Goal: Task Accomplishment & Management: Manage account settings

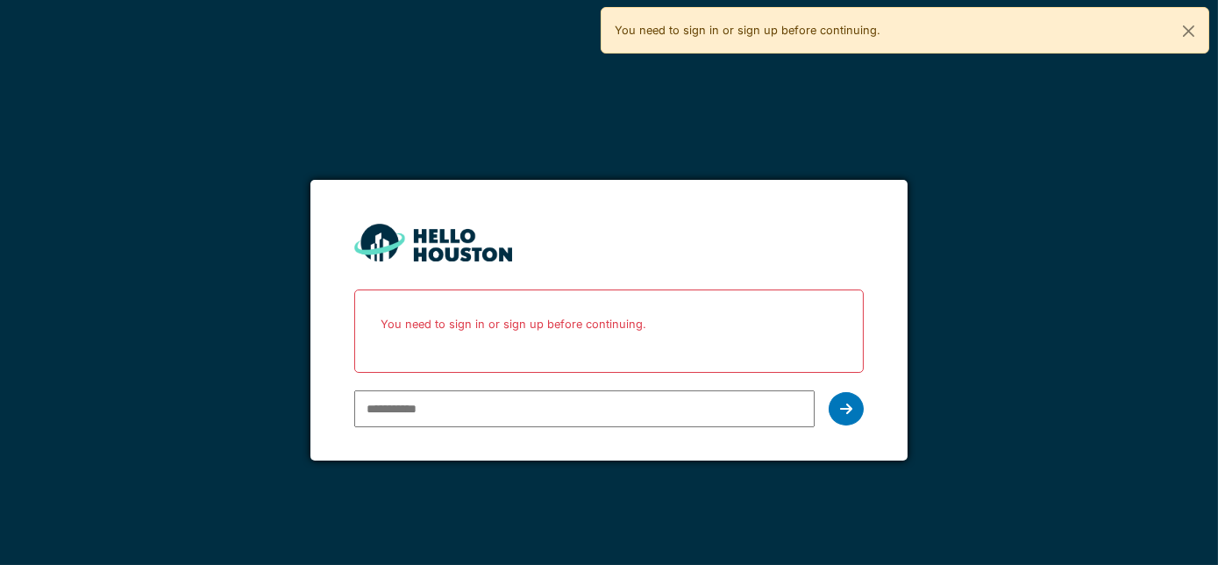
click at [434, 411] on input "email" at bounding box center [584, 408] width 461 height 37
type input "**********"
click at [856, 406] on div at bounding box center [846, 408] width 35 height 33
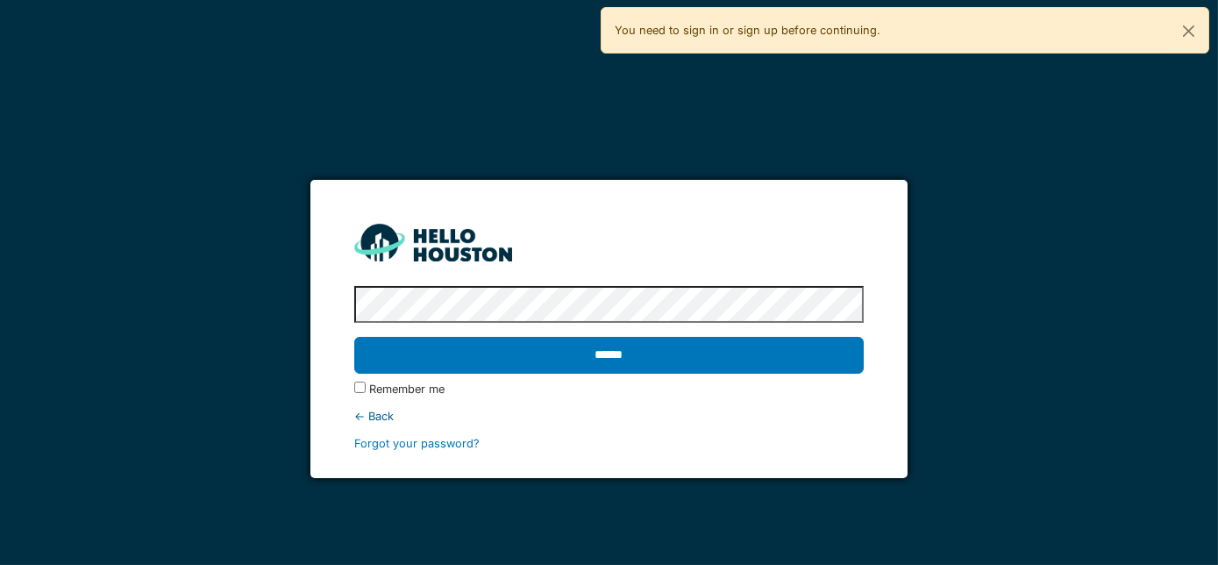
click at [367, 388] on div "Remember me" at bounding box center [609, 389] width 510 height 17
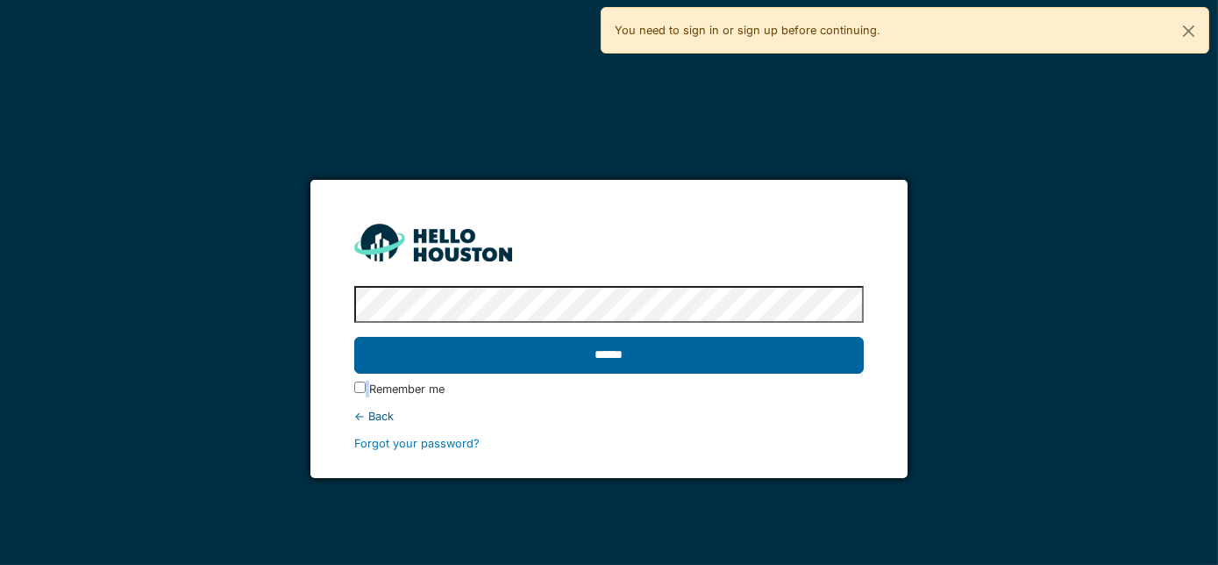
click at [390, 358] on input "******" at bounding box center [609, 355] width 510 height 37
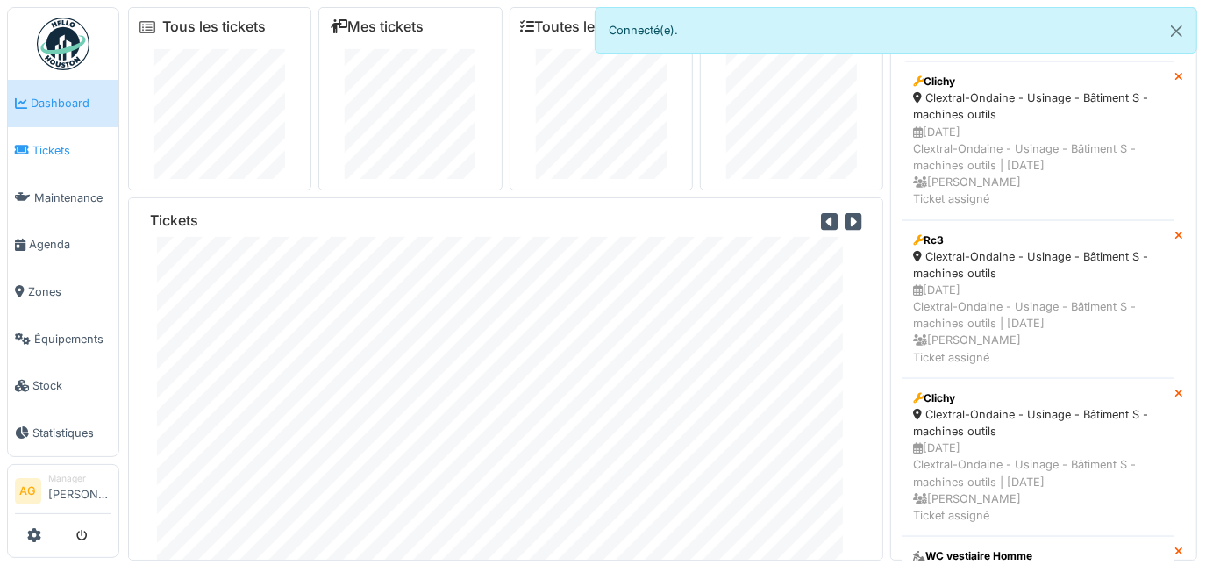
click at [43, 147] on span "Tickets" at bounding box center [71, 150] width 79 height 17
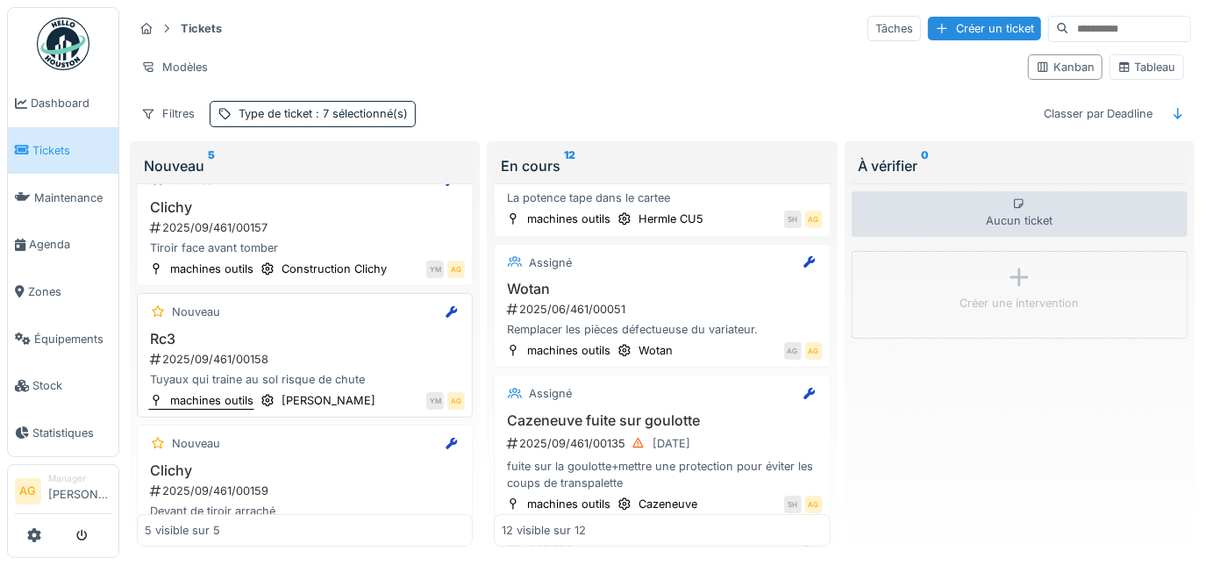
scroll to position [318, 0]
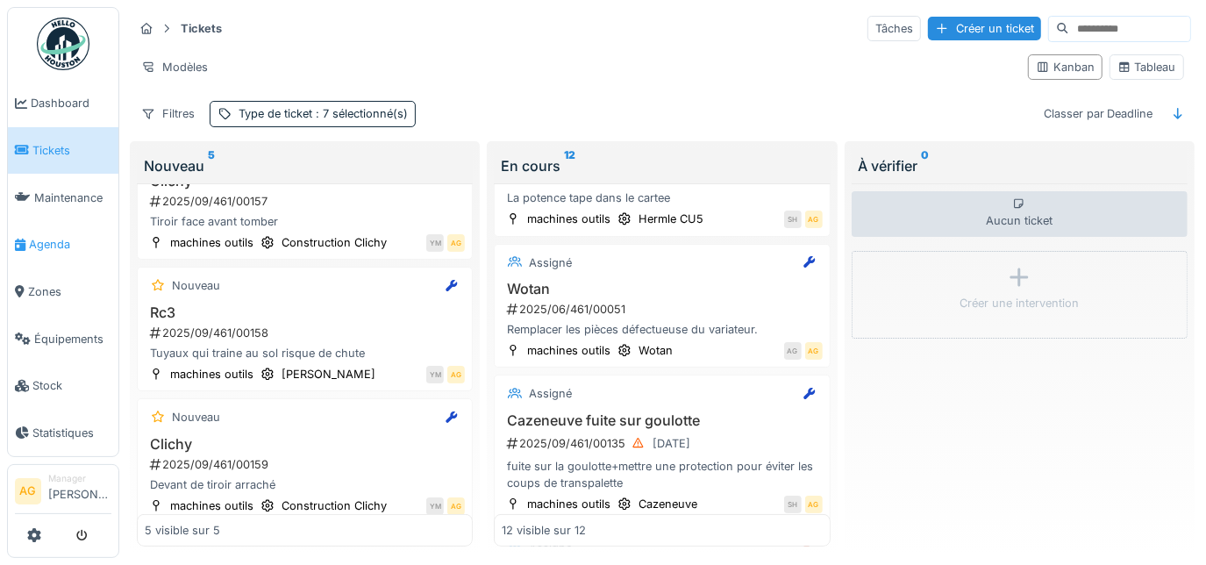
click at [61, 243] on span "Agenda" at bounding box center [70, 244] width 82 height 17
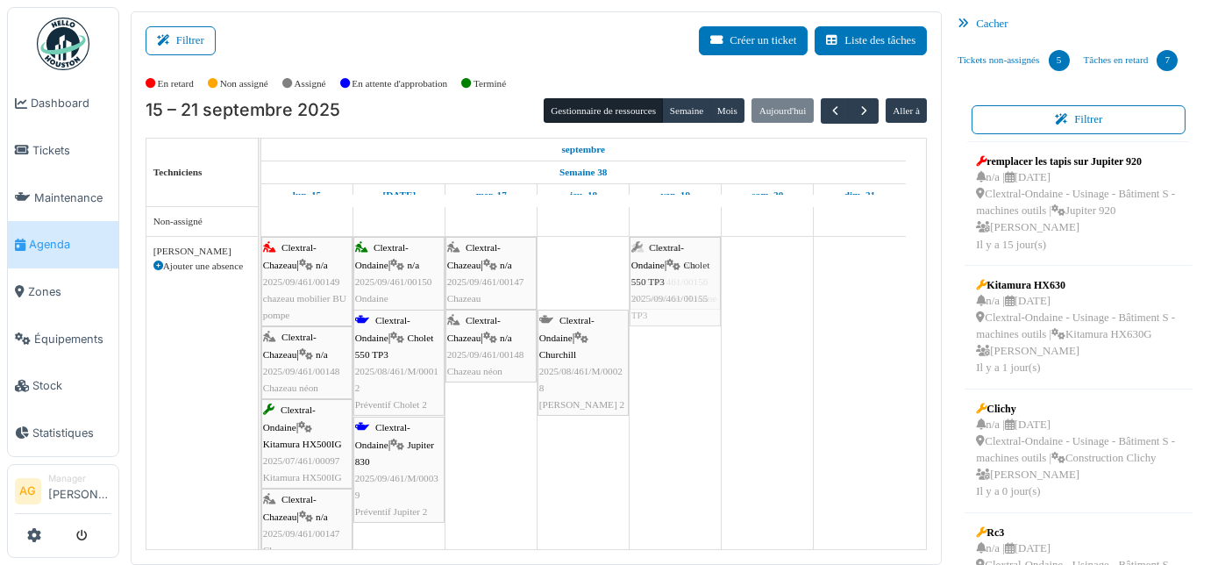
drag, startPoint x: 575, startPoint y: 270, endPoint x: 662, endPoint y: 337, distance: 109.5
drag, startPoint x: 589, startPoint y: 302, endPoint x: 654, endPoint y: 351, distance: 81.4
click at [261, 351] on div "Clextral-Chazeau | n/a 2025/09/461/00149 chazeau mobilier BU pompe Clextral-Ond…" at bounding box center [261, 403] width 0 height 333
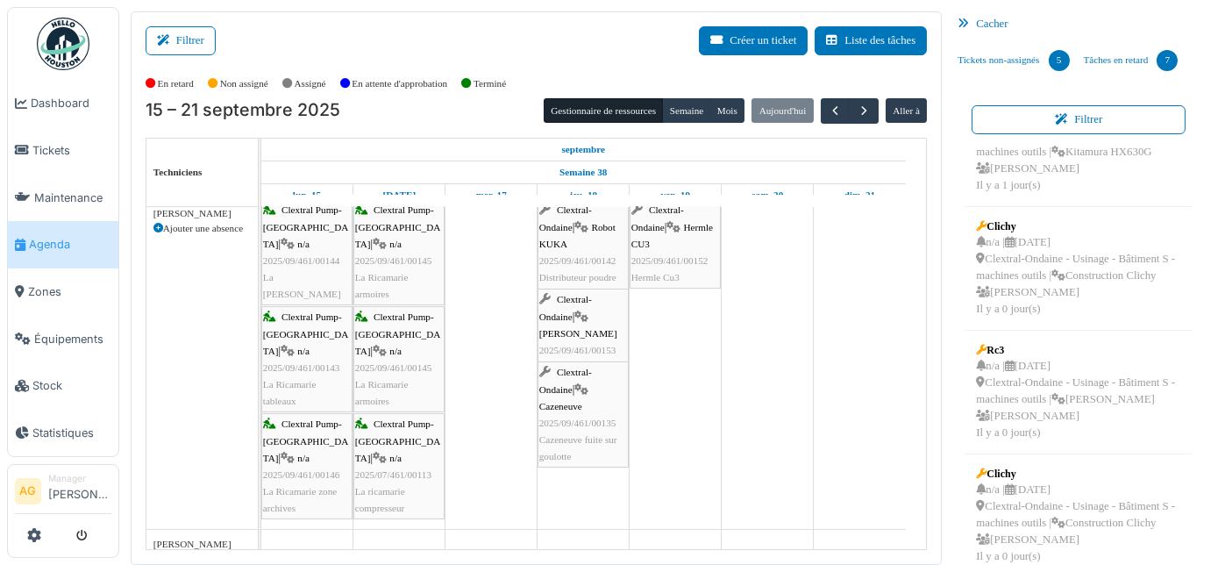
scroll to position [398, 0]
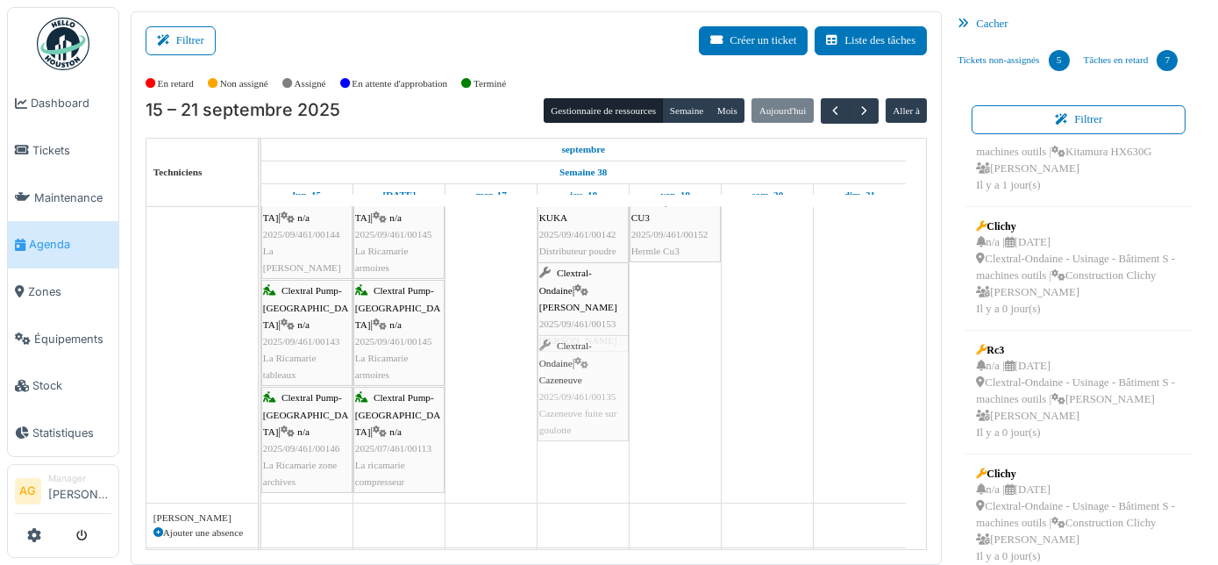
drag, startPoint x: 587, startPoint y: 381, endPoint x: 617, endPoint y: 367, distance: 33.3
click at [261, 367] on div "Clextral Pump-La Ricamarie | n/a 2025/09/461/00144 La Ricamarie Défibrillateur …" at bounding box center [261, 338] width 0 height 330
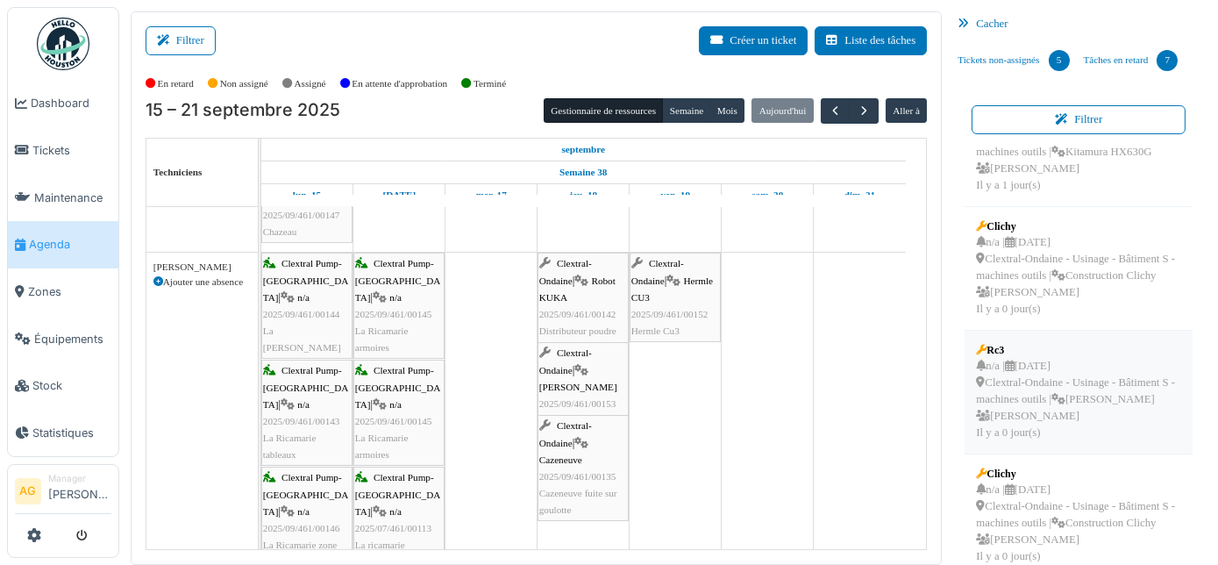
scroll to position [27, 0]
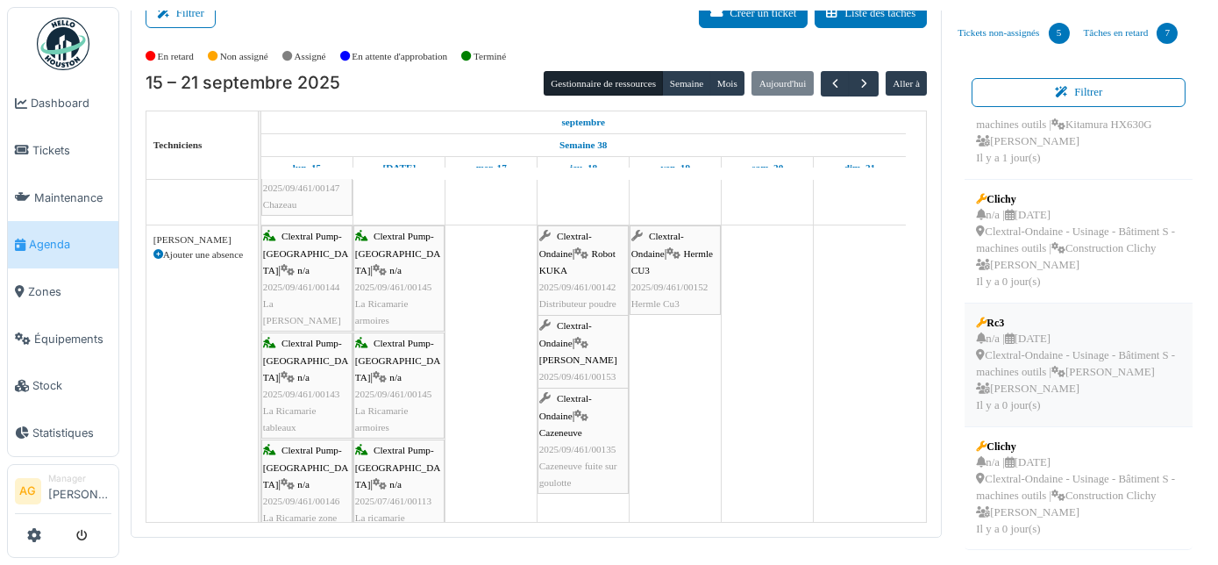
click at [1057, 360] on div "n/a | 24/09/2025 Clextral-Ondaine - Usinage - Bâtiment S - machines outils | Wo…" at bounding box center [1078, 373] width 205 height 84
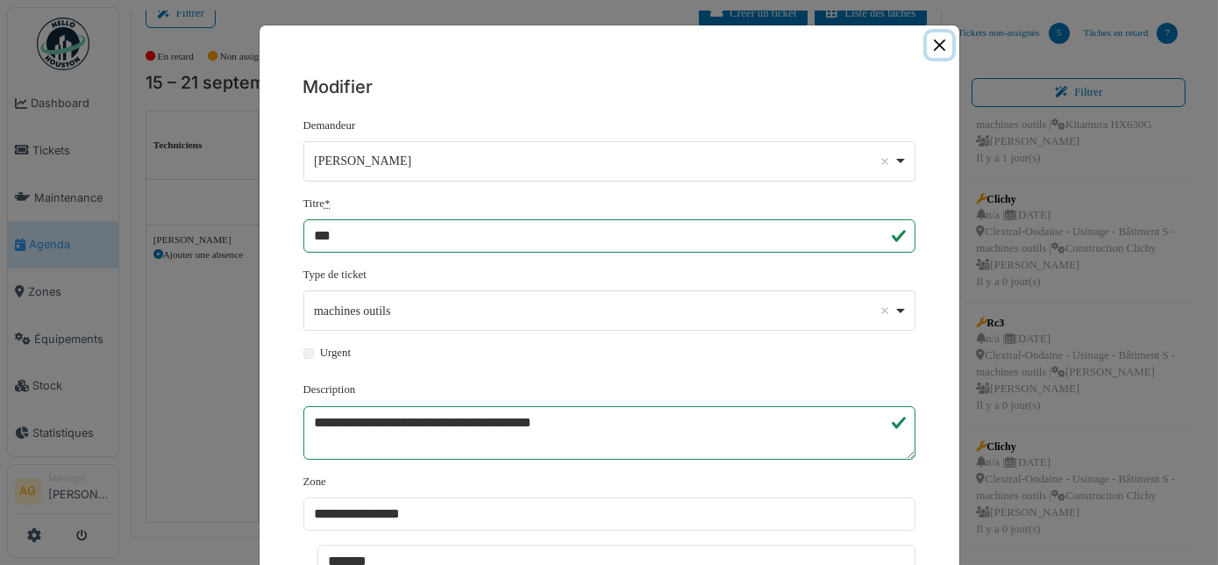
click at [931, 39] on button "Close" at bounding box center [939, 44] width 25 height 25
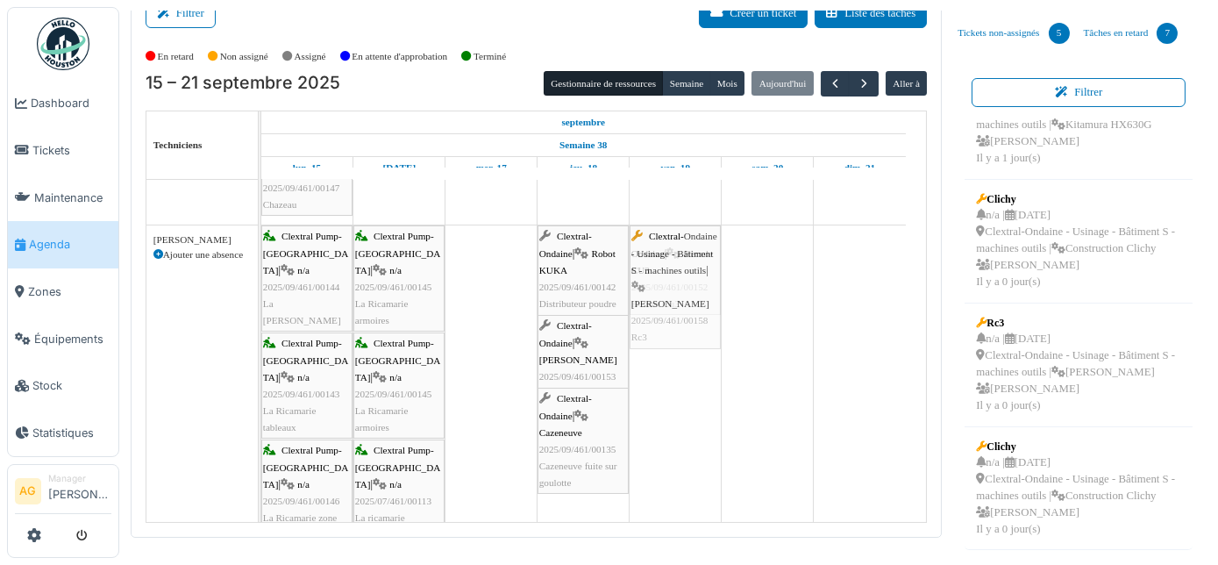
drag, startPoint x: 1009, startPoint y: 337, endPoint x: 685, endPoint y: 360, distance: 325.3
click at [685, 360] on div "Filtrer Créer un ticket Liste des tâches Afficher les tâches non assignées *** …" at bounding box center [669, 260] width 1094 height 553
drag, startPoint x: 1020, startPoint y: 336, endPoint x: 689, endPoint y: 390, distance: 335.1
click at [689, 390] on div "Filtrer Créer un ticket Liste des tâches Afficher les tâches non assignées *** …" at bounding box center [669, 260] width 1094 height 553
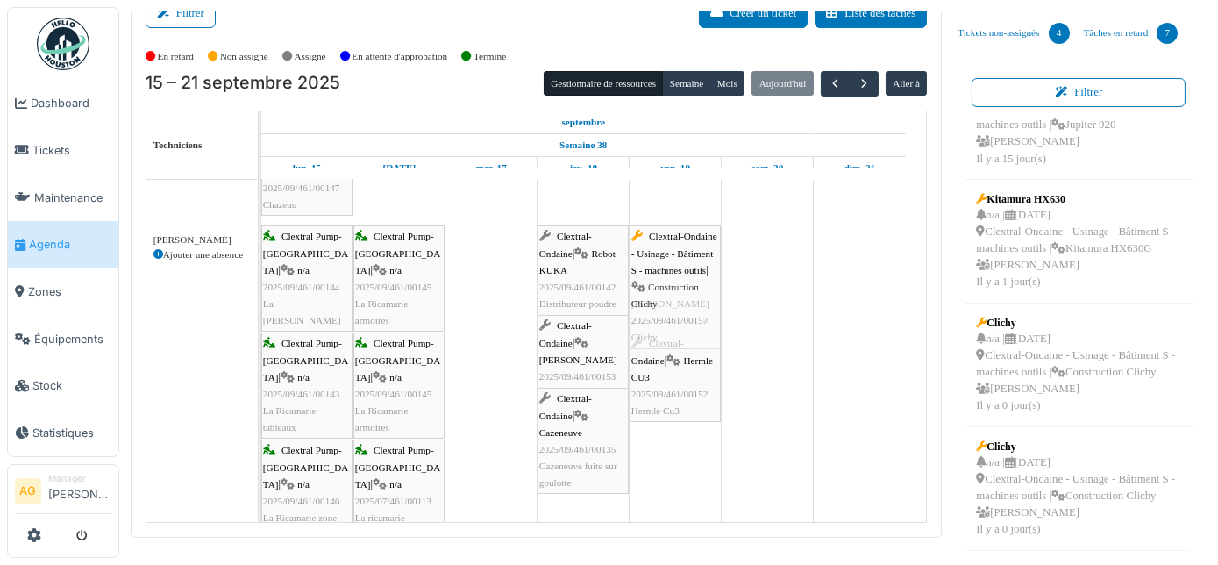
scroll to position [0, 0]
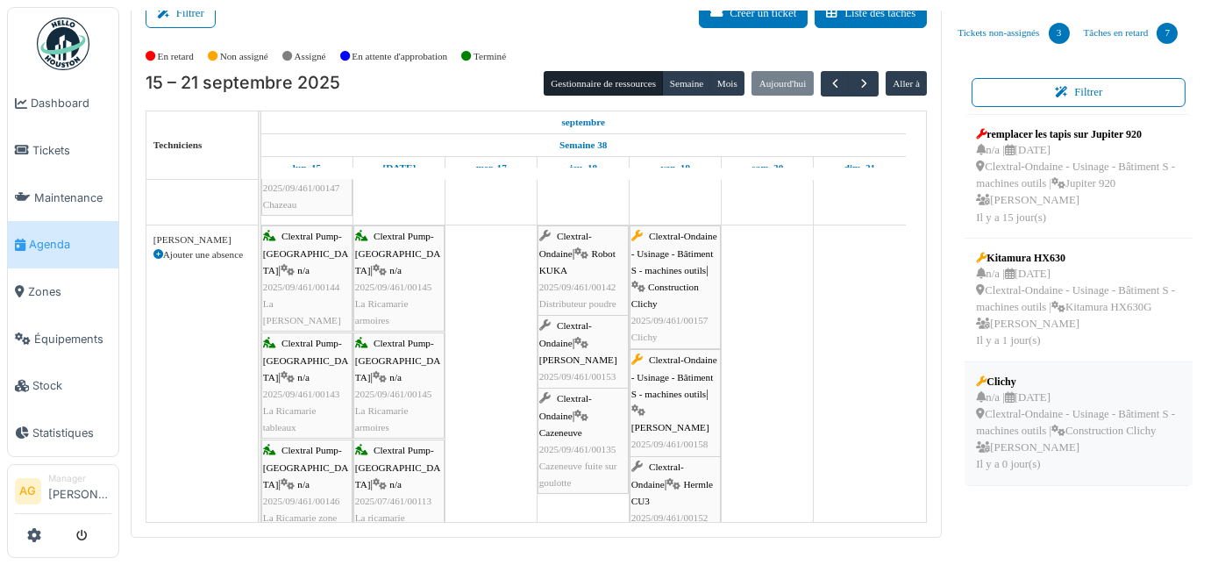
click at [1113, 418] on div "n/a | 24/09/2025 Clextral-Ondaine - Usinage - Bâtiment S - machines outils | Co…" at bounding box center [1078, 431] width 205 height 84
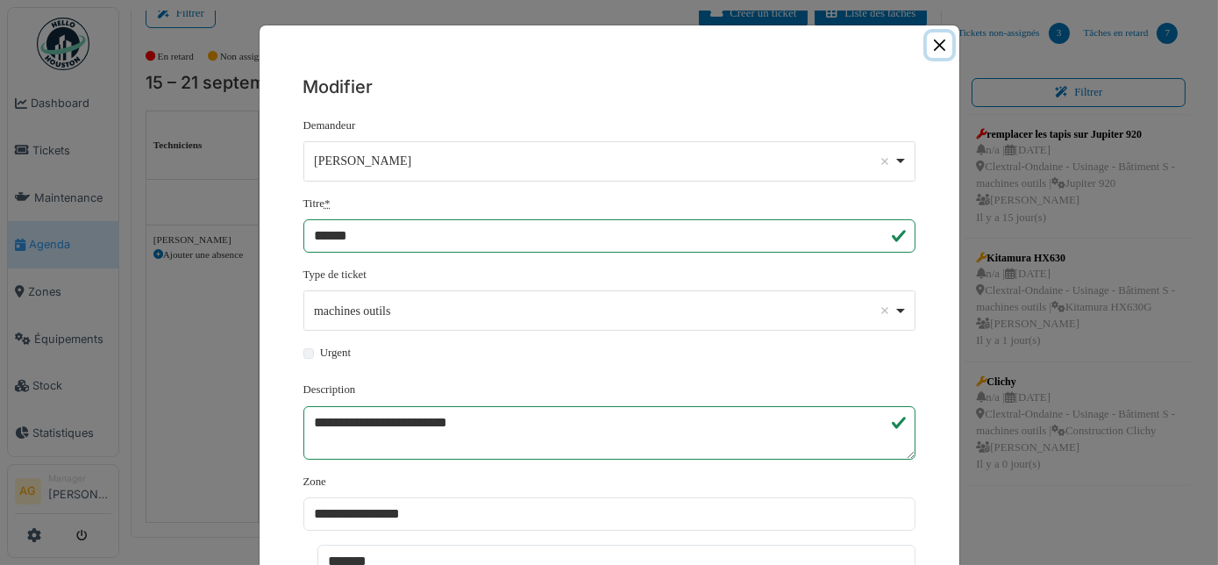
click at [928, 44] on button "Close" at bounding box center [939, 44] width 25 height 25
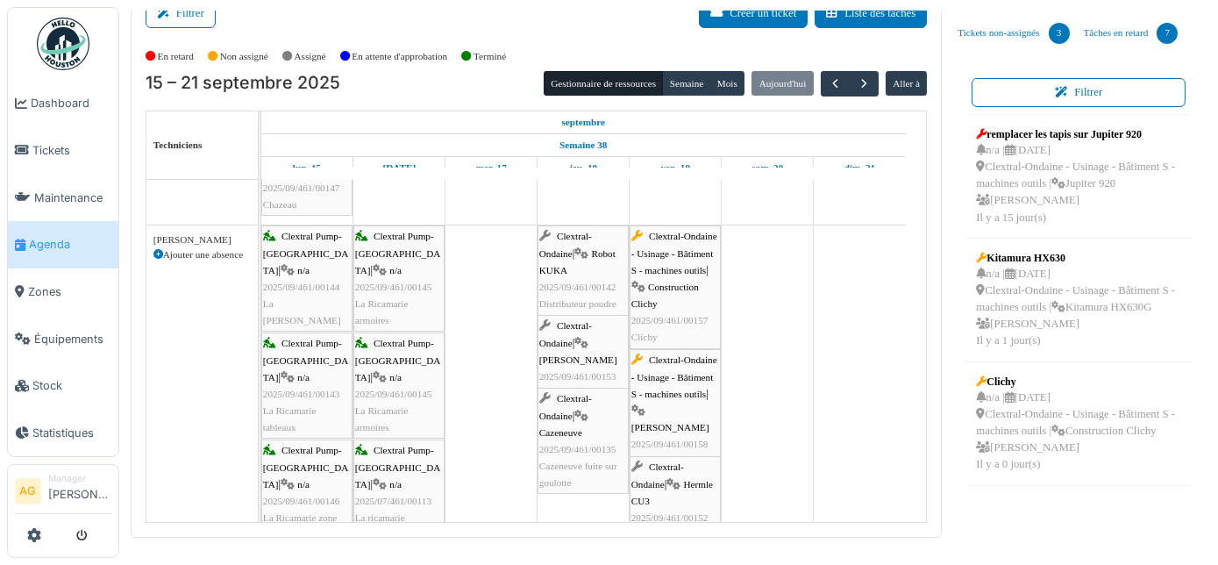
click at [682, 282] on span "Construction Clichy" at bounding box center [665, 295] width 68 height 27
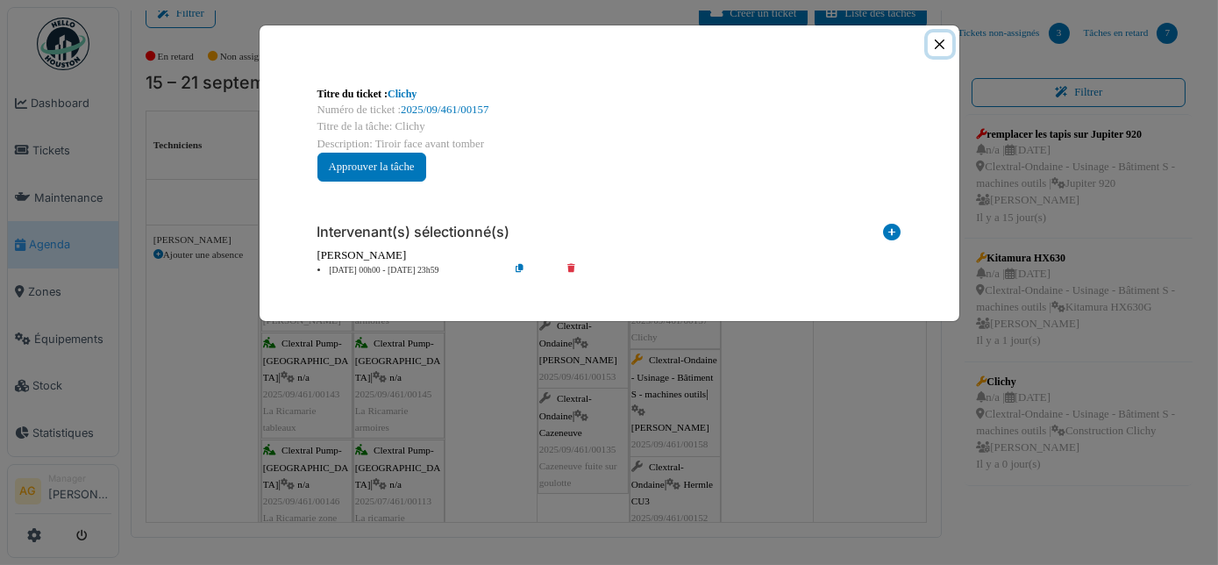
click at [937, 44] on button "Close" at bounding box center [940, 44] width 24 height 24
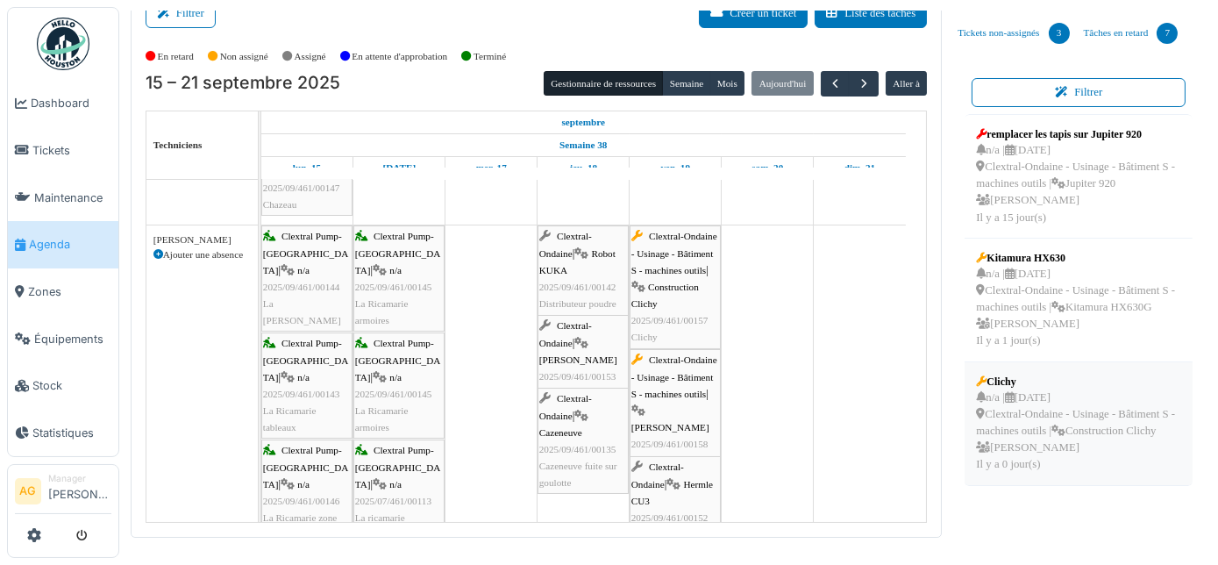
click at [1005, 400] on icon at bounding box center [1010, 397] width 10 height 11
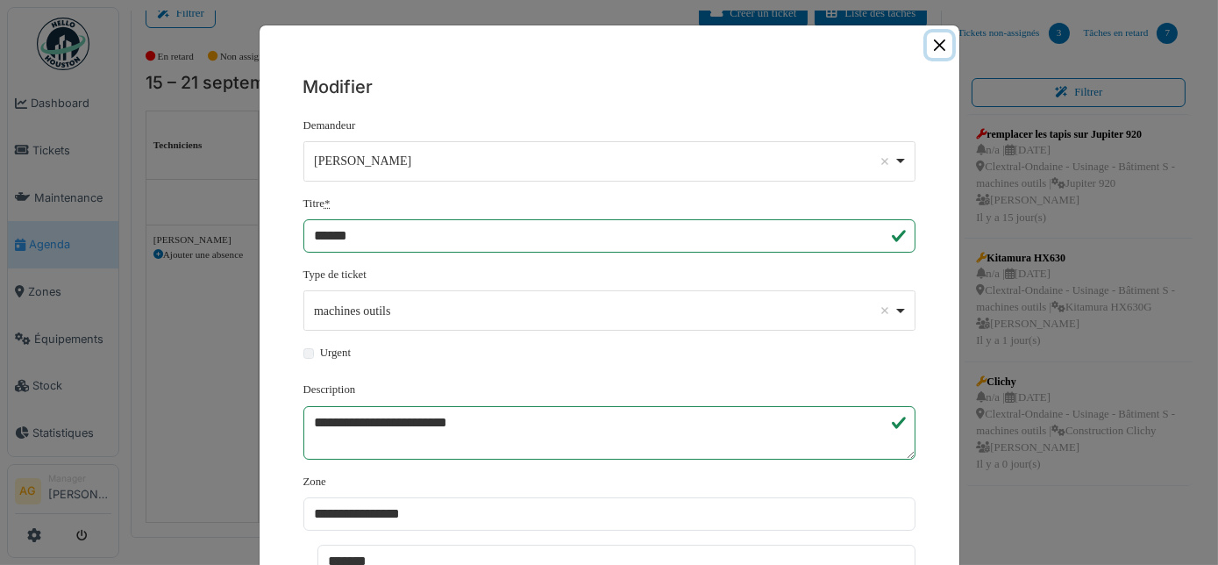
click at [930, 48] on button "Close" at bounding box center [939, 44] width 25 height 25
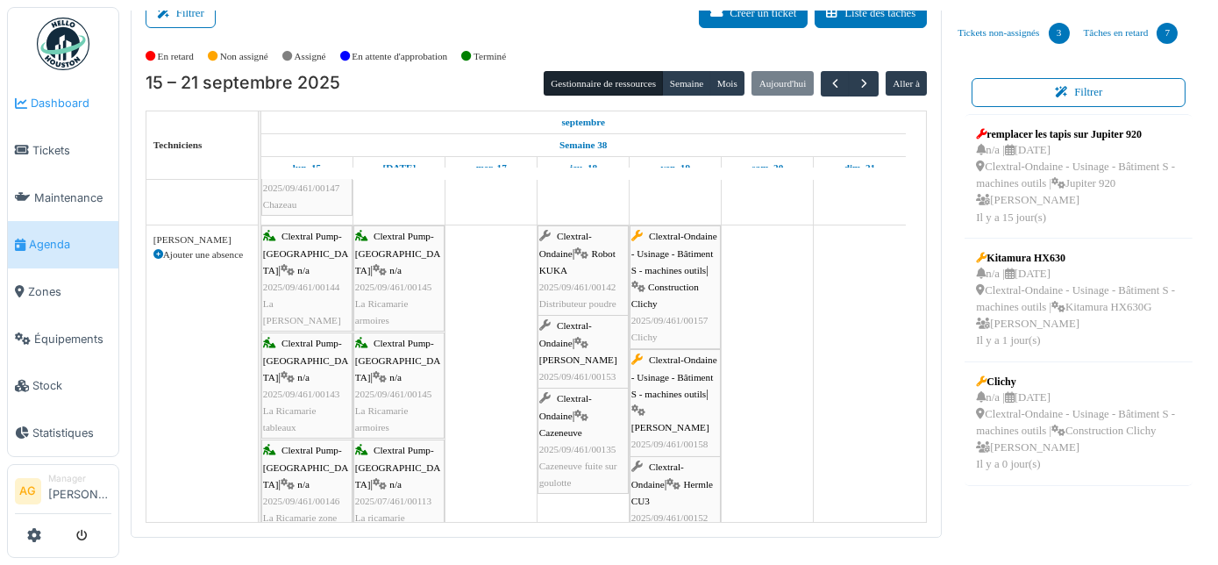
click at [41, 108] on span "Dashboard" at bounding box center [71, 103] width 81 height 17
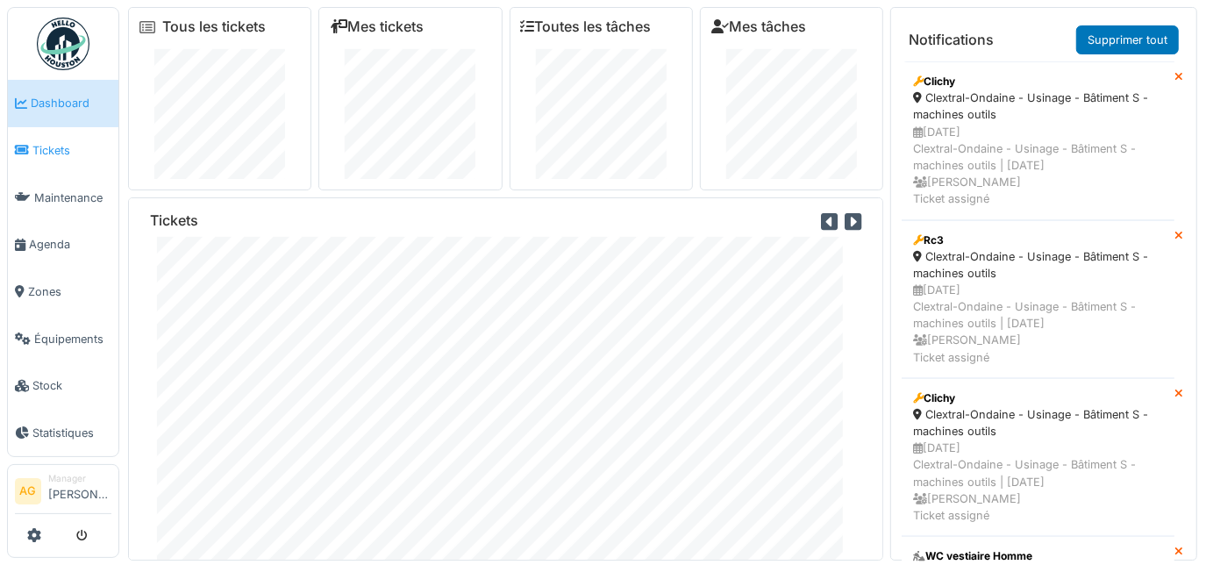
click at [70, 142] on span "Tickets" at bounding box center [71, 150] width 79 height 17
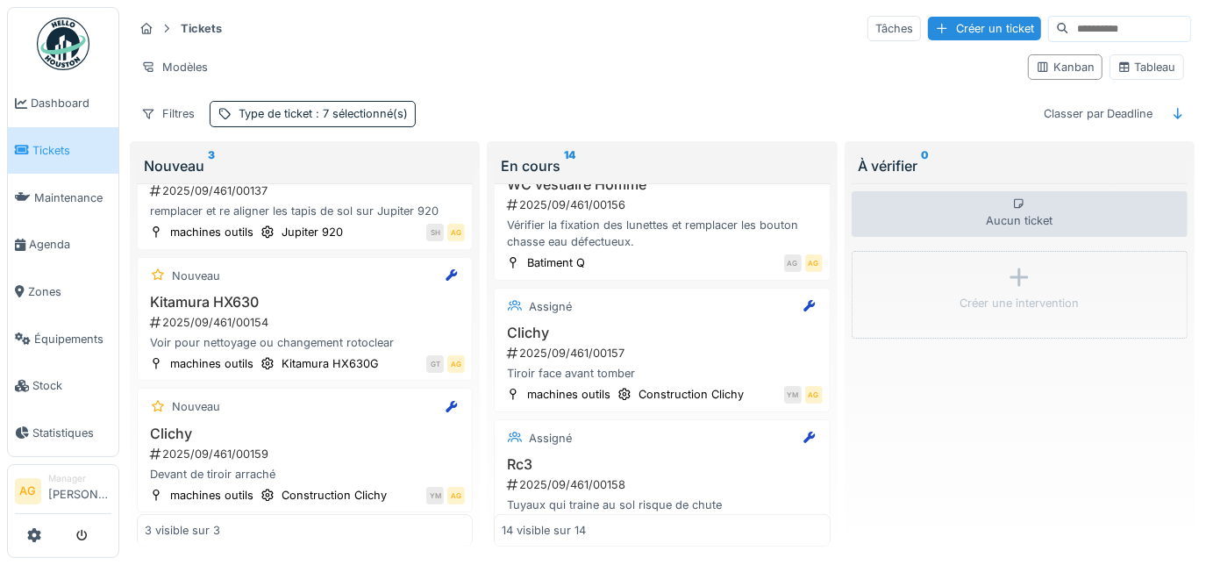
scroll to position [1579, 0]
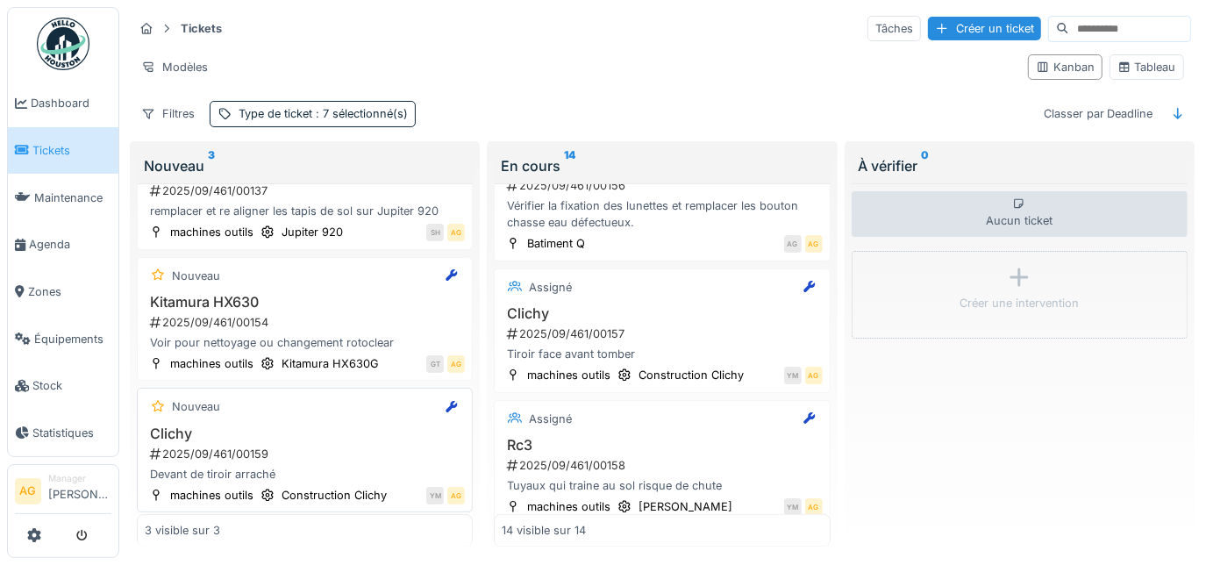
click at [334, 445] on div "2025/09/461/00159" at bounding box center [306, 453] width 317 height 17
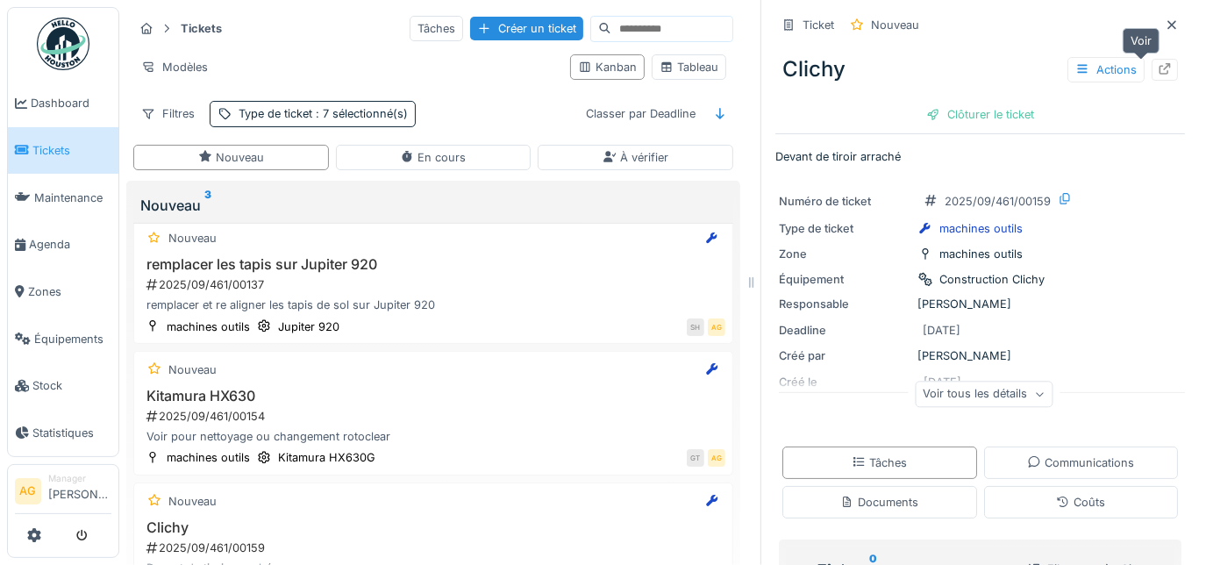
click at [1158, 75] on div at bounding box center [1165, 69] width 14 height 17
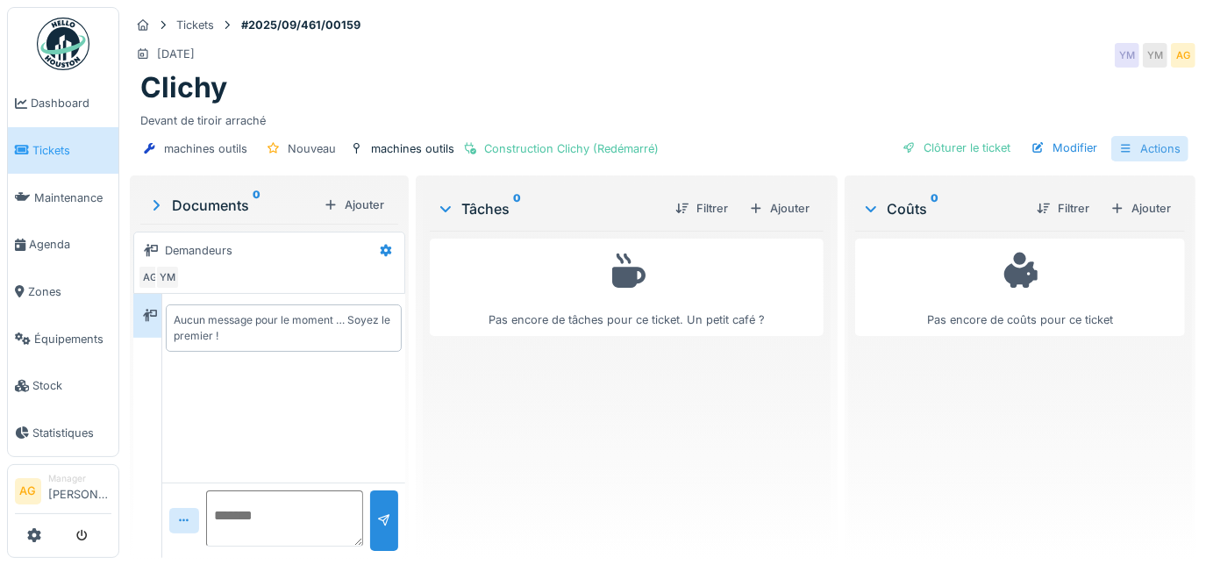
click at [1148, 143] on div "Actions" at bounding box center [1149, 148] width 77 height 25
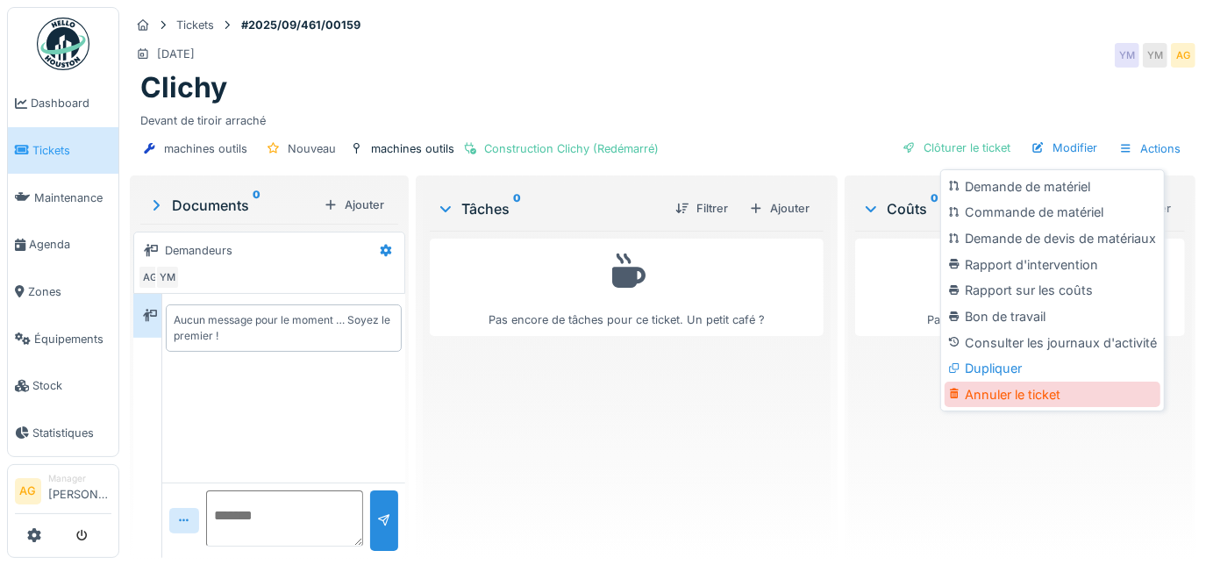
click at [1009, 394] on div "Annuler le ticket" at bounding box center [1052, 394] width 216 height 26
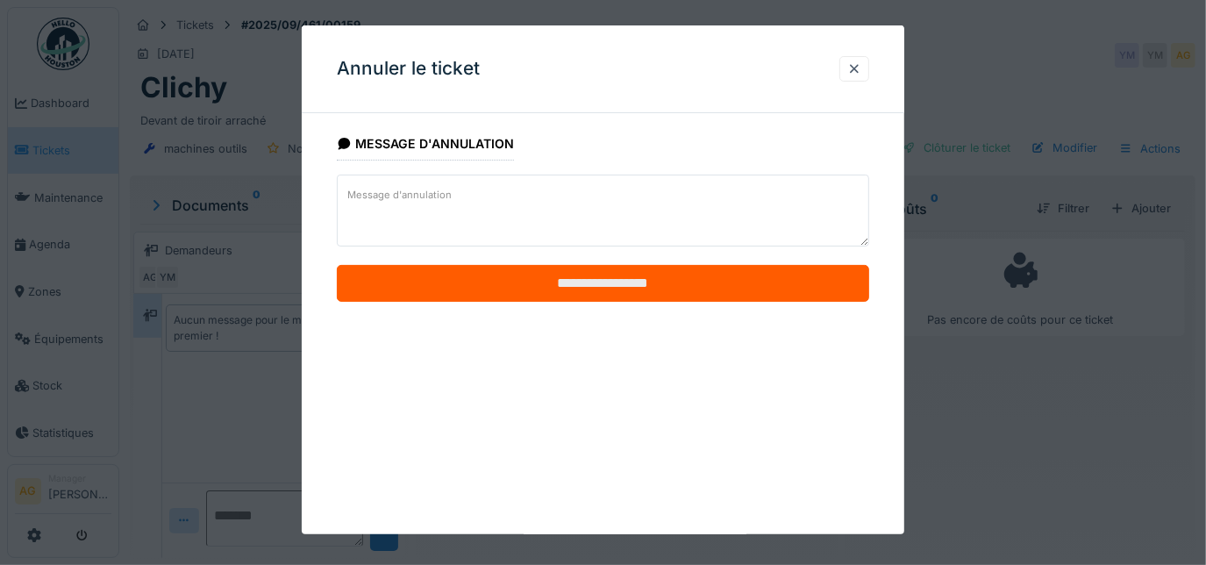
click at [570, 279] on input "**********" at bounding box center [603, 283] width 533 height 37
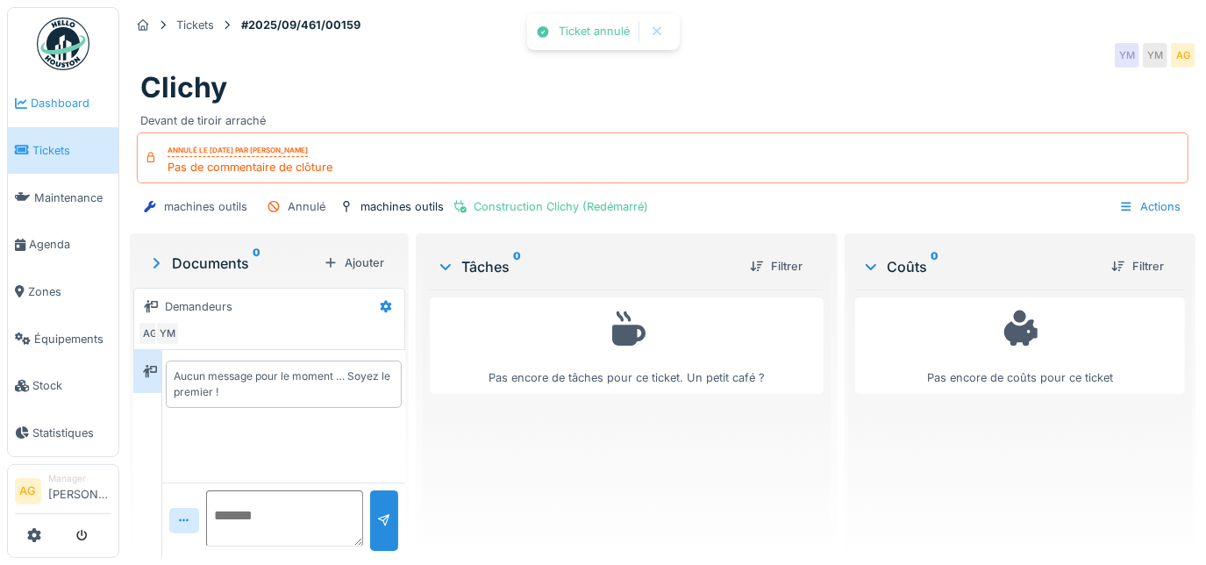
click at [53, 99] on span "Dashboard" at bounding box center [71, 103] width 81 height 17
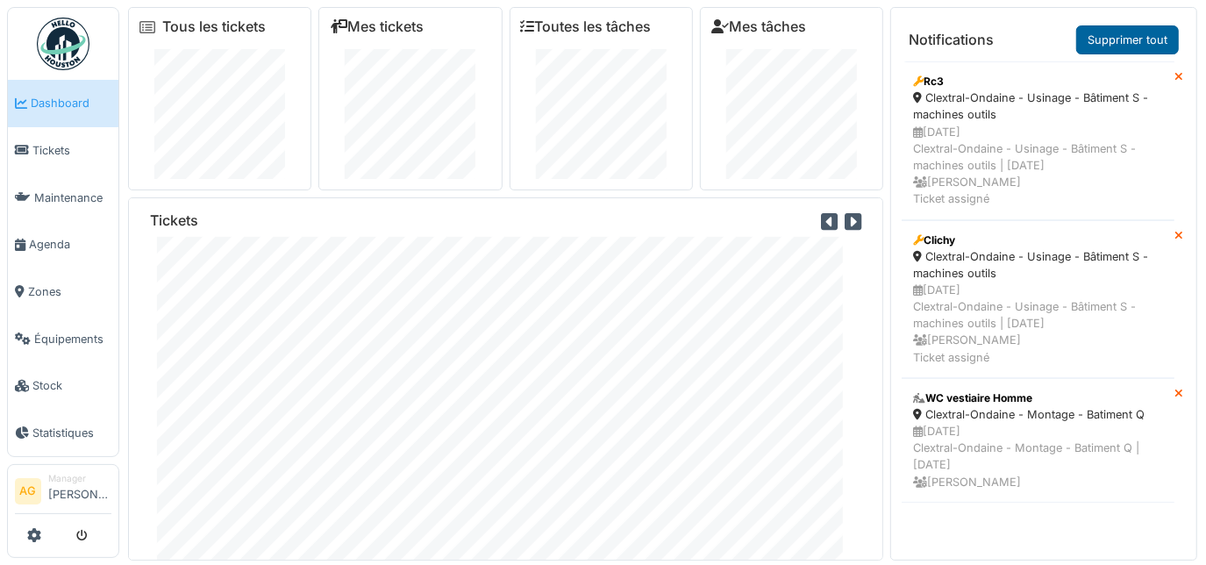
click at [1121, 28] on link "Supprimer tout" at bounding box center [1127, 39] width 103 height 29
